Goal: Communication & Community: Answer question/provide support

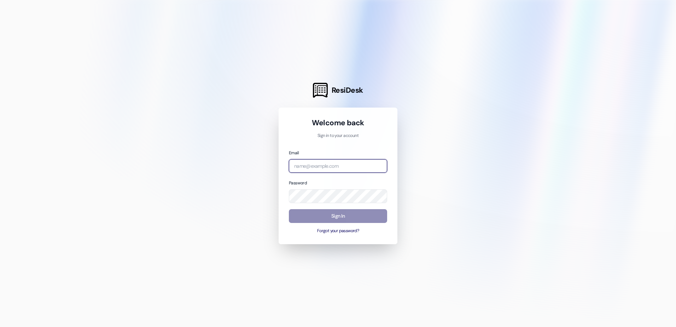
type input "[EMAIL_ADDRESS][DOMAIN_NAME]"
click at [353, 215] on button "Sign In" at bounding box center [338, 216] width 98 height 14
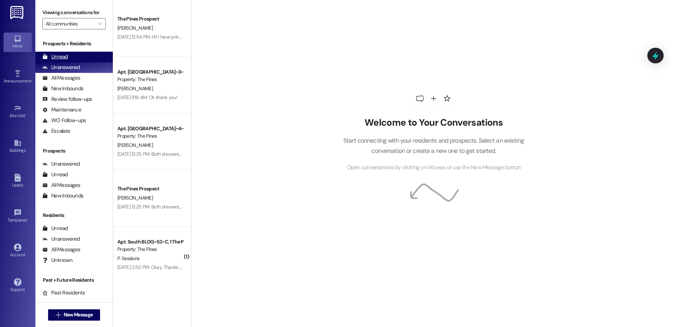
click at [64, 59] on div "Unread" at bounding box center [54, 56] width 25 height 7
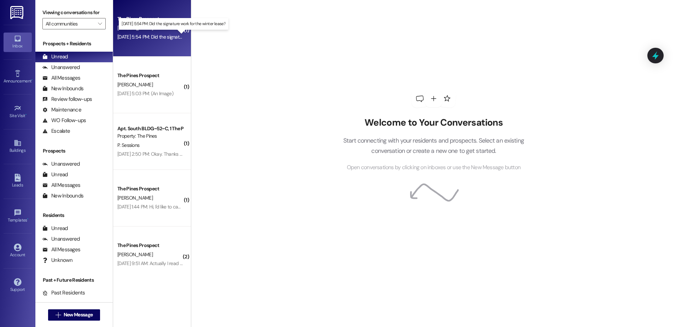
click at [156, 37] on div "[DATE] 5:54 PM: Did the signature work for the winter lease? [DATE] 5:54 PM: Di…" at bounding box center [178, 37] width 122 height 6
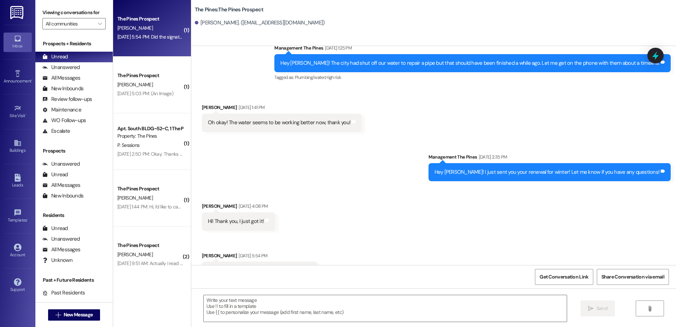
scroll to position [1245, 0]
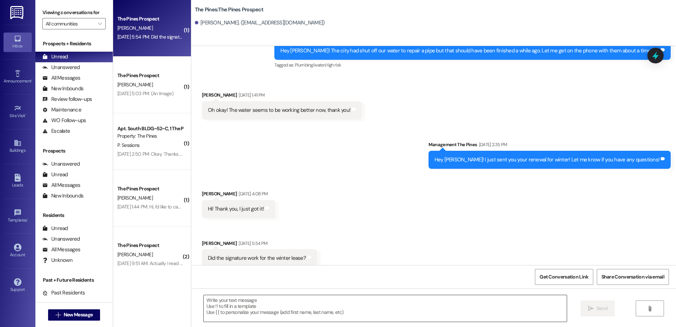
click at [261, 303] on textarea at bounding box center [385, 308] width 363 height 27
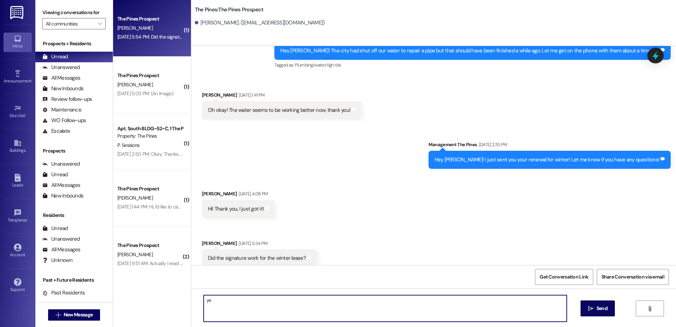
type textarea "y"
type textarea "Yep! You are all set!"
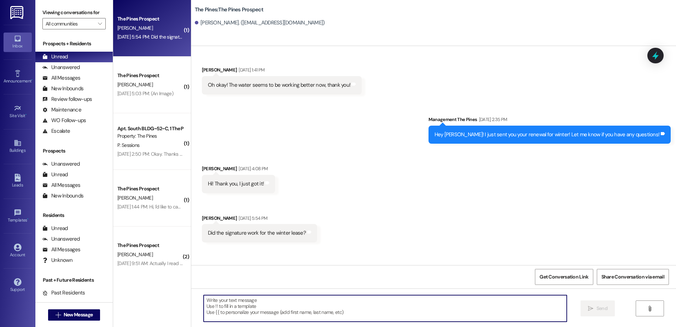
scroll to position [1294, 0]
